Goal: Navigation & Orientation: Go to known website

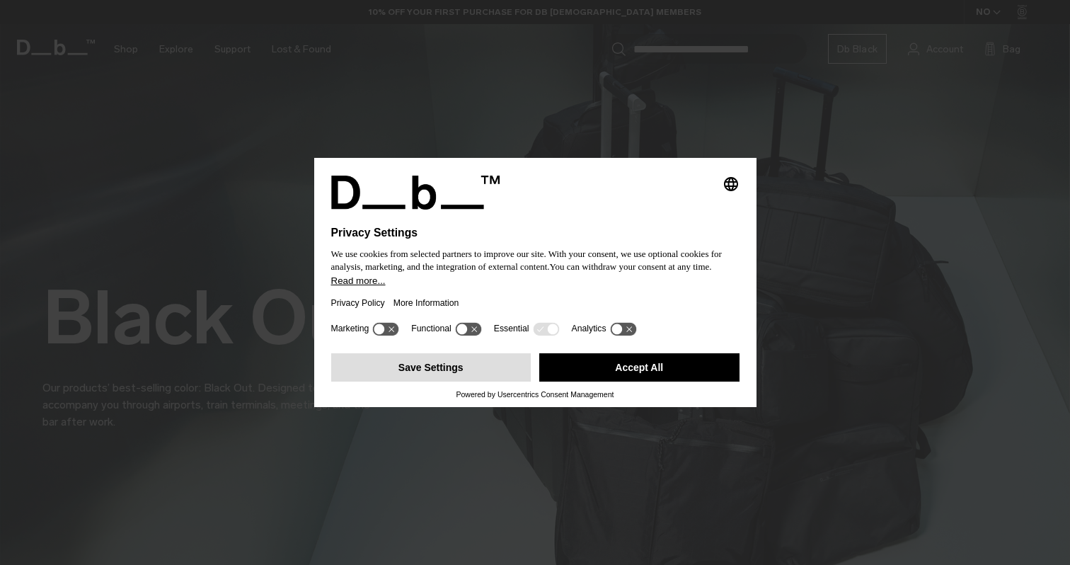
click at [487, 364] on button "Save Settings" at bounding box center [431, 367] width 200 height 28
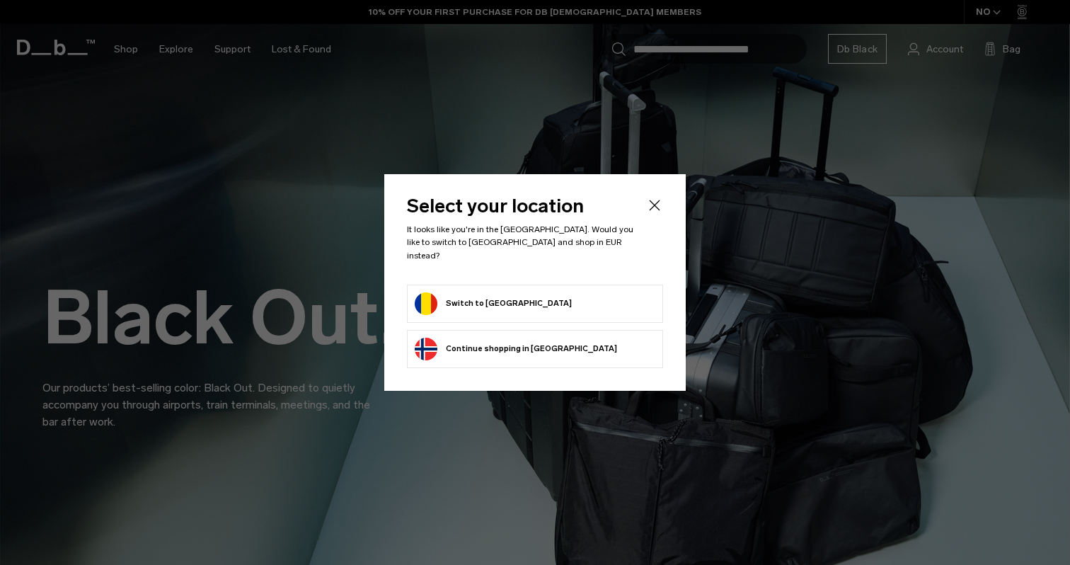
click at [498, 294] on button "Switch to Romania" at bounding box center [493, 303] width 157 height 23
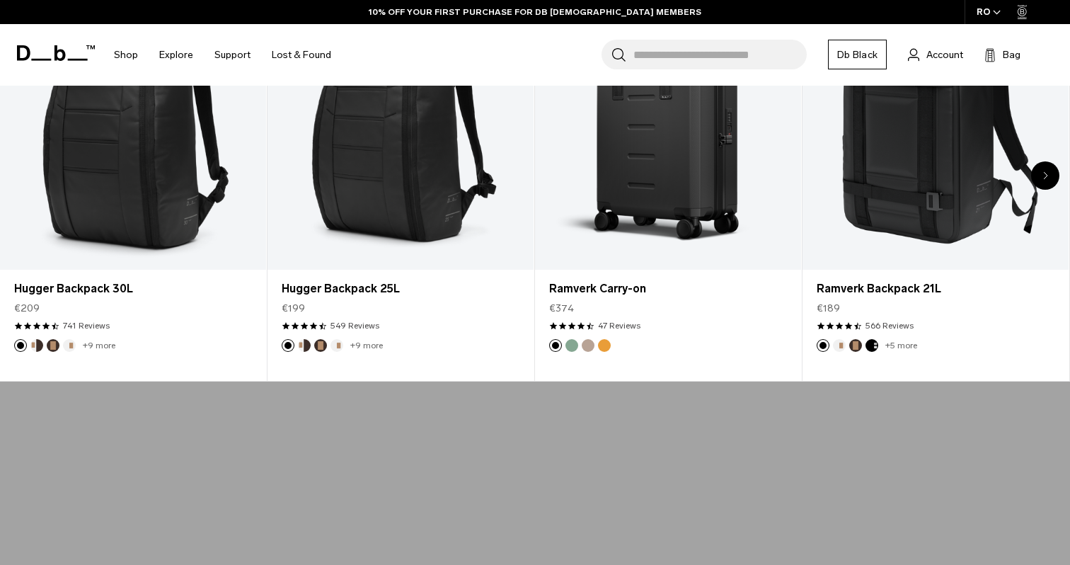
scroll to position [582, 0]
